Goal: Task Accomplishment & Management: Use online tool/utility

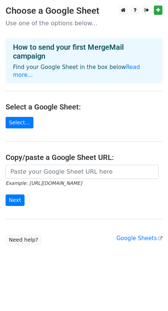
click at [17, 121] on link "Select..." at bounding box center [20, 123] width 28 height 12
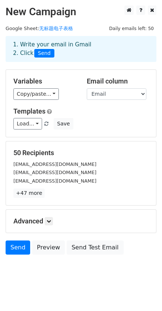
click at [51, 173] on small "[EMAIL_ADDRESS][DOMAIN_NAME]" at bounding box center [54, 173] width 83 height 6
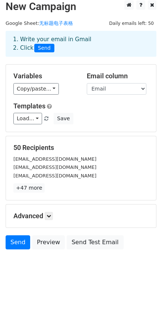
scroll to position [7, 0]
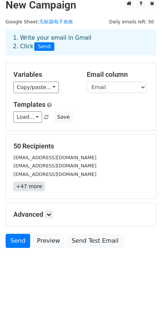
click at [32, 187] on link "+47 more" at bounding box center [28, 186] width 31 height 9
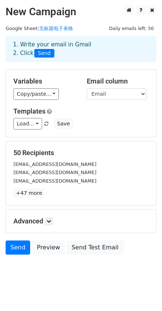
scroll to position [7, 0]
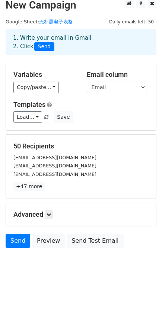
click at [74, 145] on h5 "50 Recipients" at bounding box center [80, 146] width 135 height 8
click at [13, 243] on link "Send" at bounding box center [18, 241] width 25 height 14
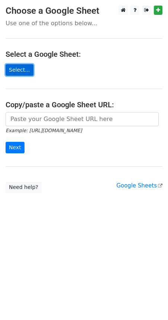
click at [22, 69] on link "Select..." at bounding box center [20, 70] width 28 height 12
